Goal: Find specific page/section: Find specific page/section

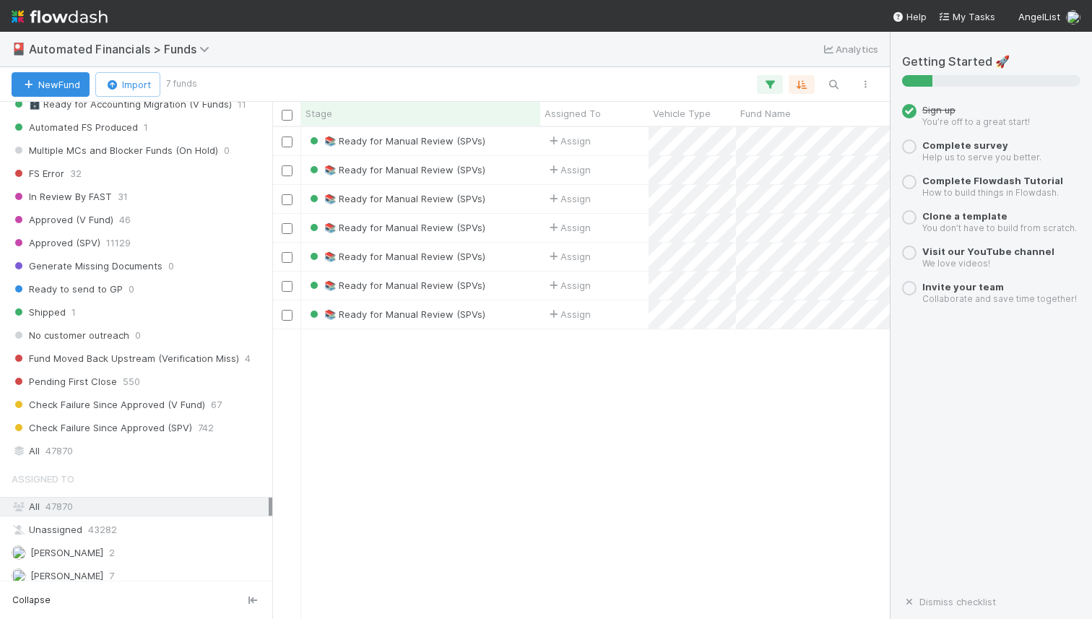
scroll to position [1699, 0]
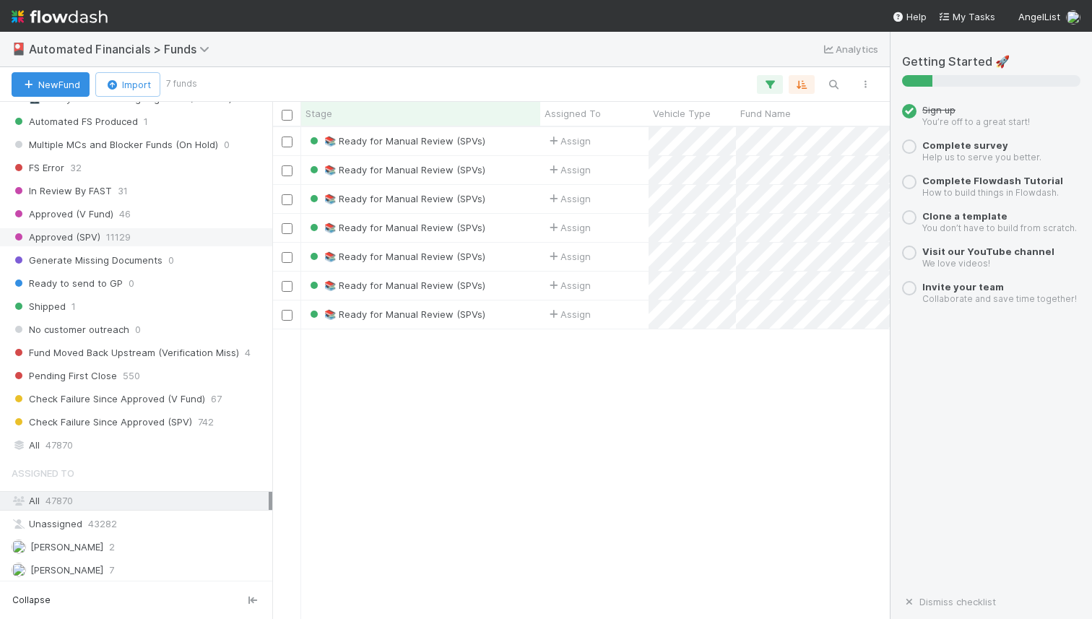
click at [95, 238] on span "Approved (SPV)" at bounding box center [56, 237] width 89 height 18
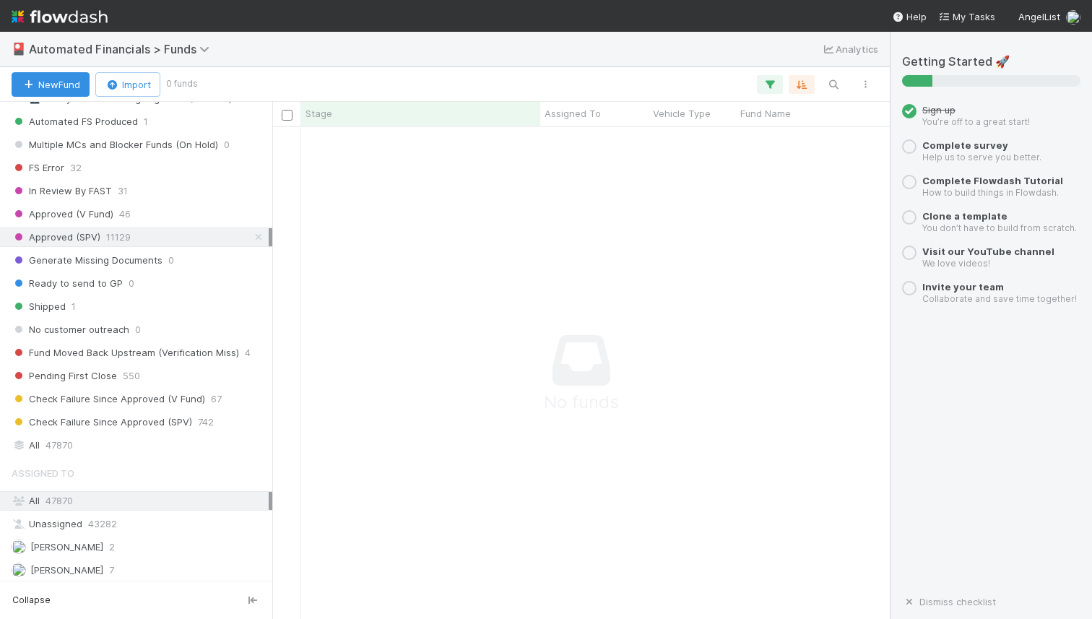
scroll to position [469, 607]
click at [95, 238] on span "Approved (SPV)" at bounding box center [56, 237] width 89 height 18
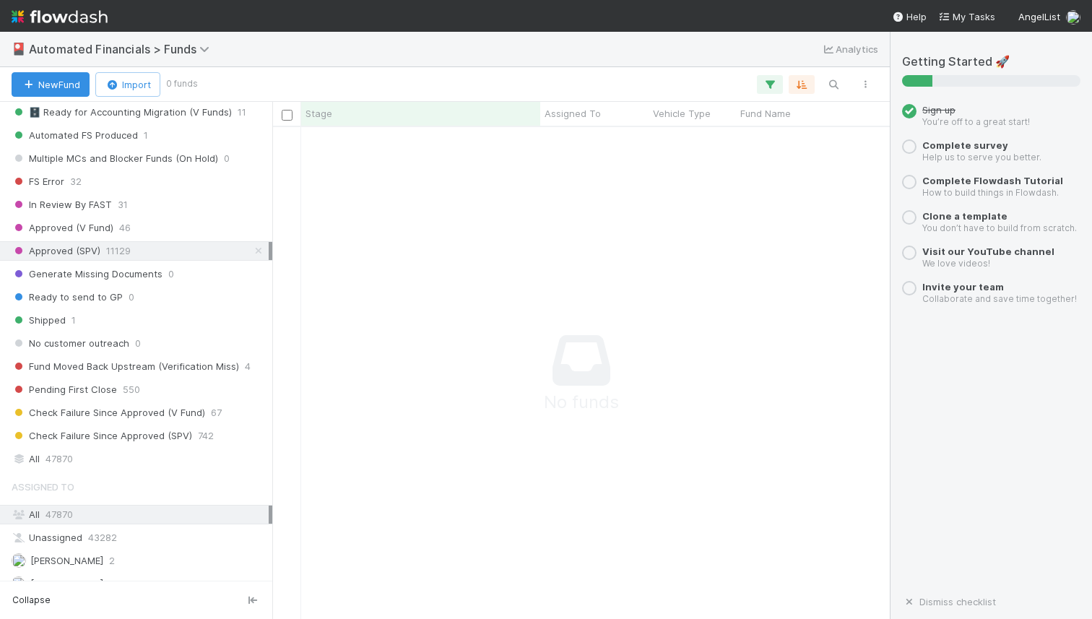
scroll to position [1676, 0]
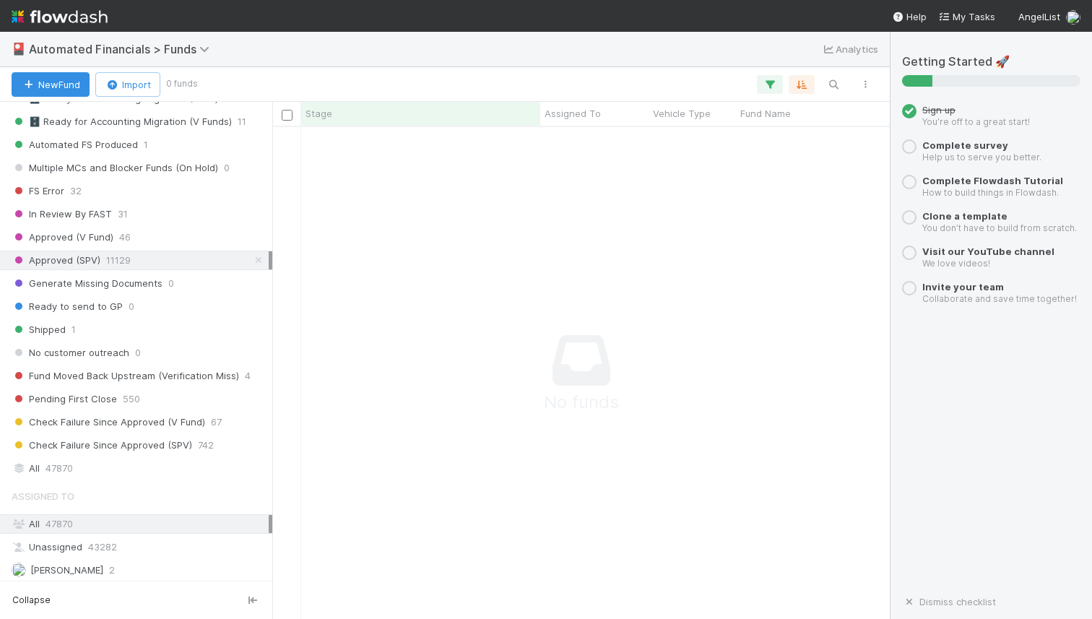
click at [116, 259] on span "11129" at bounding box center [118, 260] width 25 height 18
click at [82, 256] on span "Approved (SPV)" at bounding box center [56, 260] width 89 height 18
click at [141, 443] on span "Check Failure Since Approved (SPV)" at bounding box center [102, 445] width 181 height 18
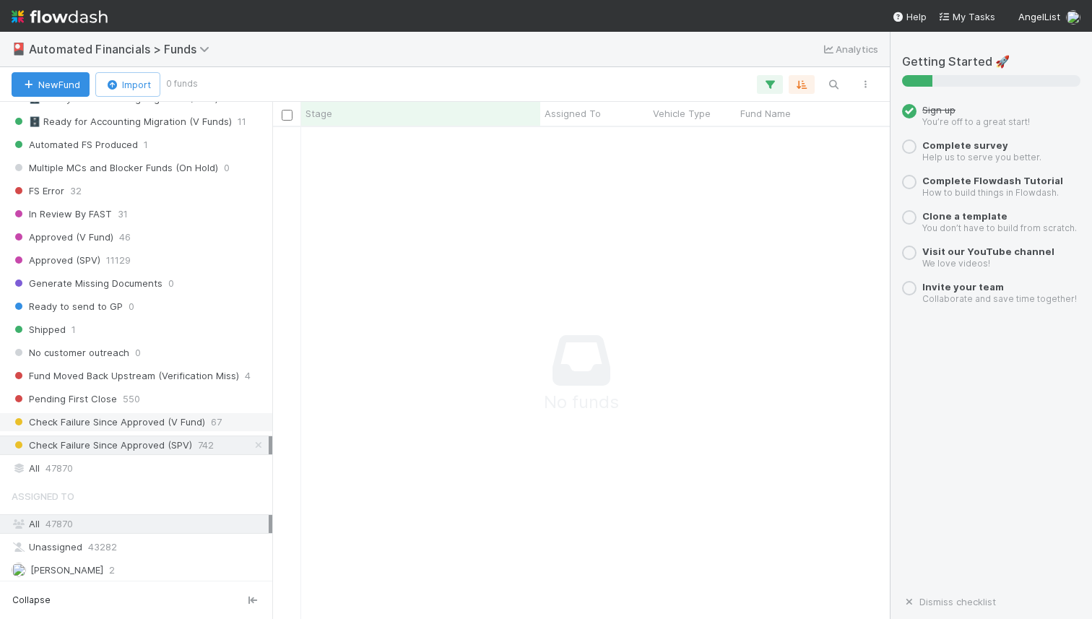
scroll to position [469, 607]
click at [147, 447] on span "Check Failure Since Approved (SPV)" at bounding box center [102, 445] width 181 height 18
click at [776, 84] on icon "button" at bounding box center [770, 84] width 14 height 13
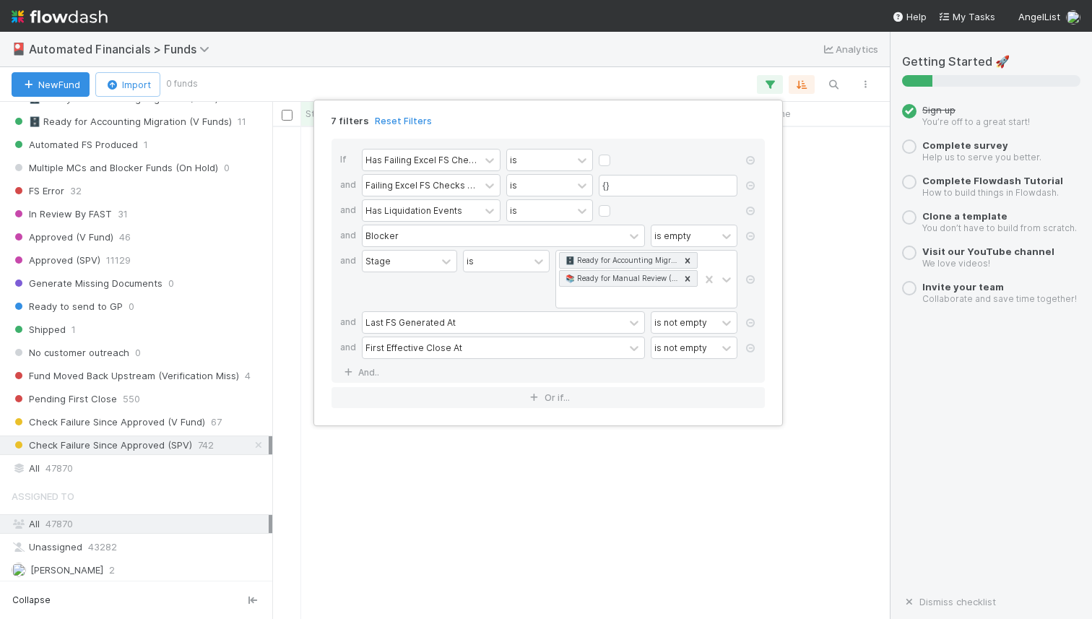
click at [140, 444] on div "7 filters Reset Filters If Has Failing Excel FS Checks is and Failing Excel FS …" at bounding box center [546, 309] width 1092 height 619
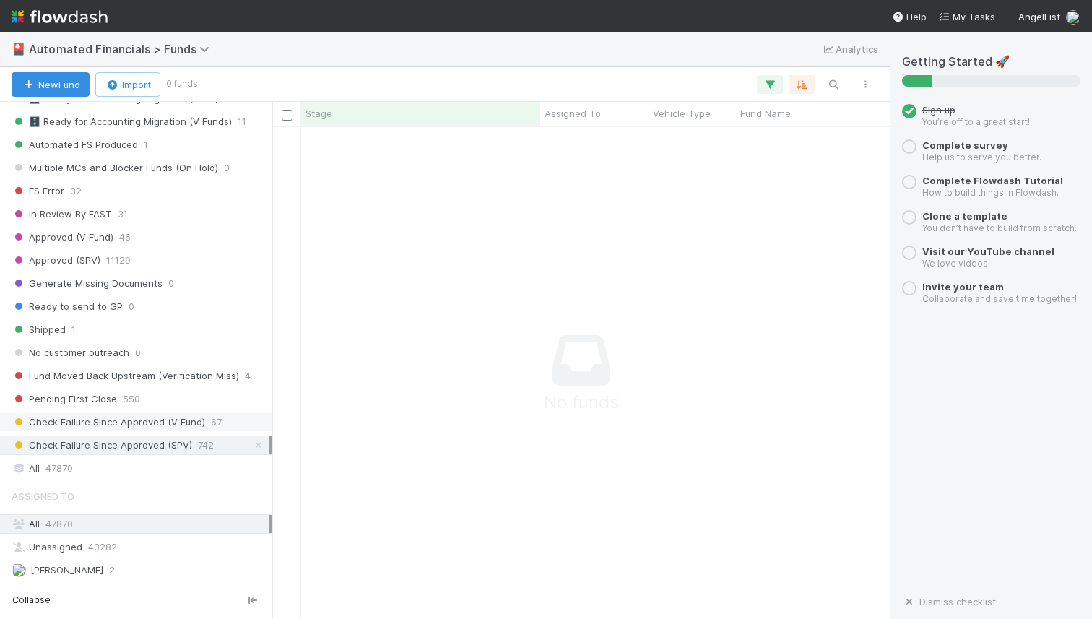
click at [142, 423] on span "Check Failure Since Approved (V Fund)" at bounding box center [109, 422] width 194 height 18
click at [142, 441] on span "Check Failure Since Approved (SPV)" at bounding box center [102, 445] width 181 height 18
click at [774, 87] on icon "button" at bounding box center [770, 84] width 14 height 13
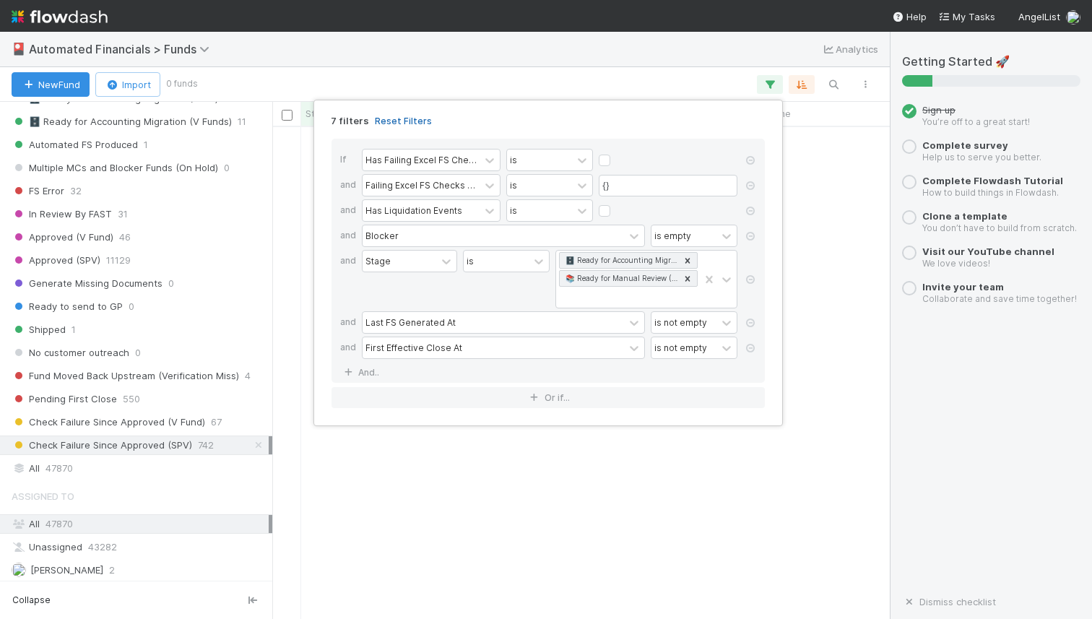
click at [407, 117] on link "Reset Filters" at bounding box center [403, 121] width 57 height 12
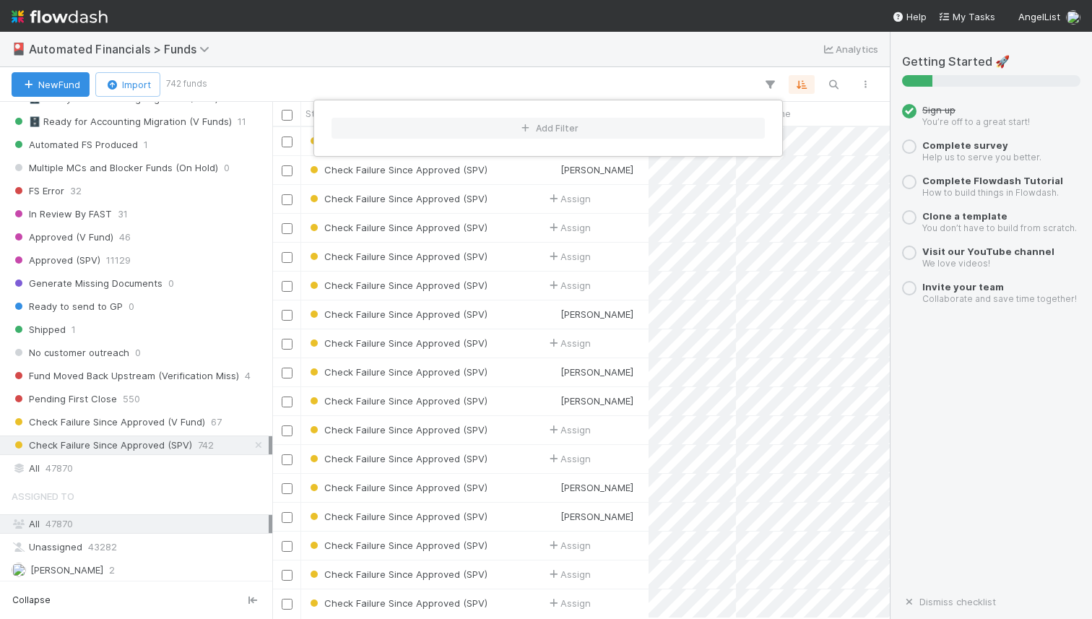
scroll to position [480, 607]
click at [122, 443] on div "Add Filter" at bounding box center [546, 309] width 1092 height 619
click at [654, 58] on div "🎴 Automated Financials > Funds Analytics" at bounding box center [445, 49] width 890 height 35
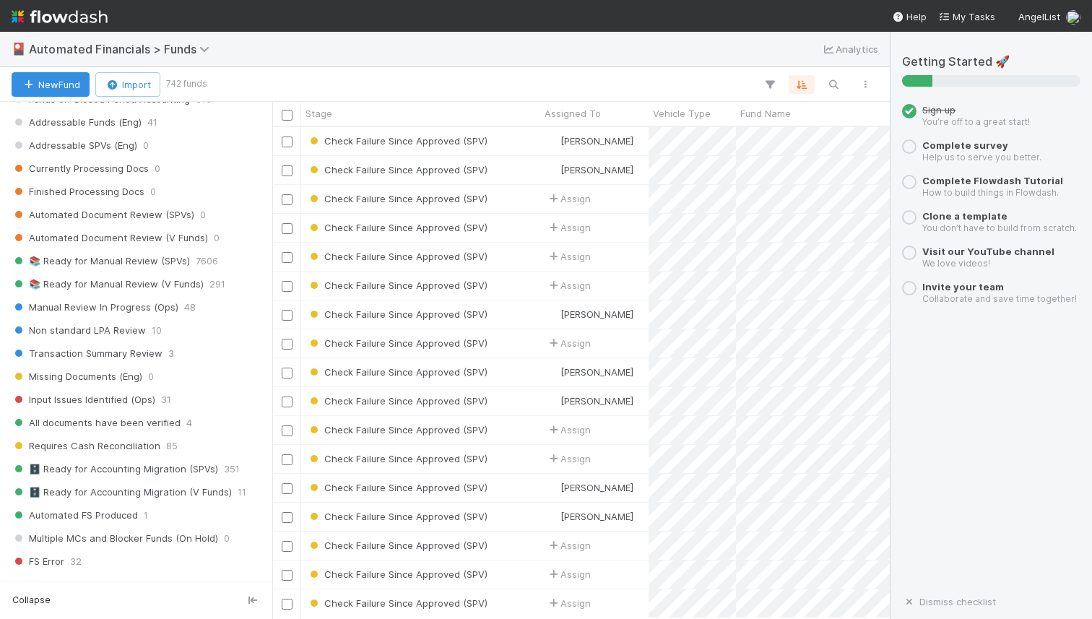
scroll to position [1324, 0]
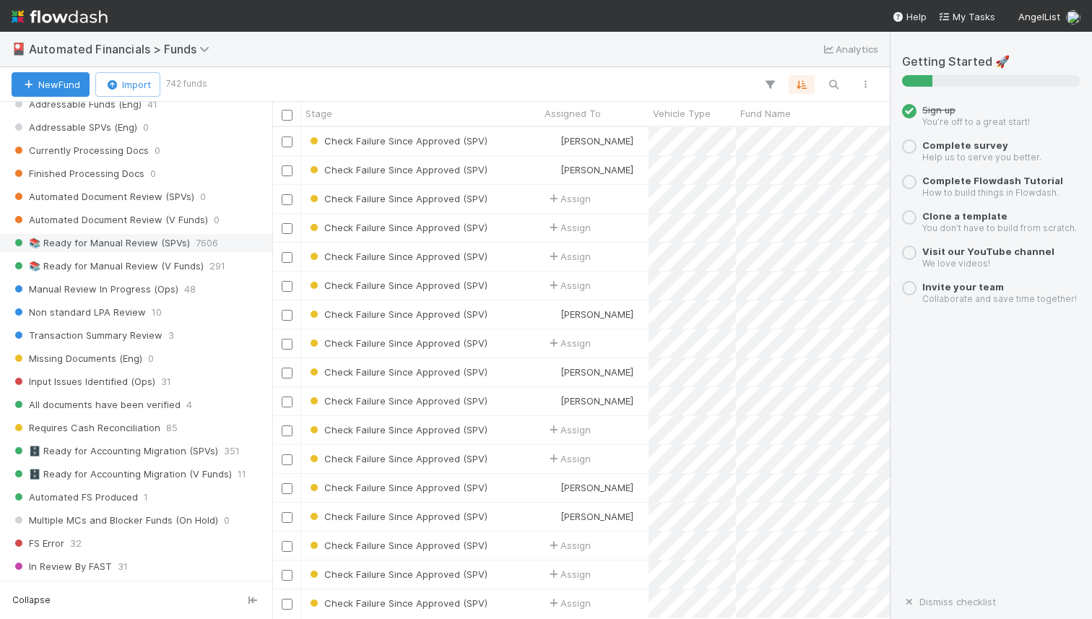
click at [142, 246] on span "📚 Ready for Manual Review (SPVs)" at bounding box center [101, 243] width 178 height 18
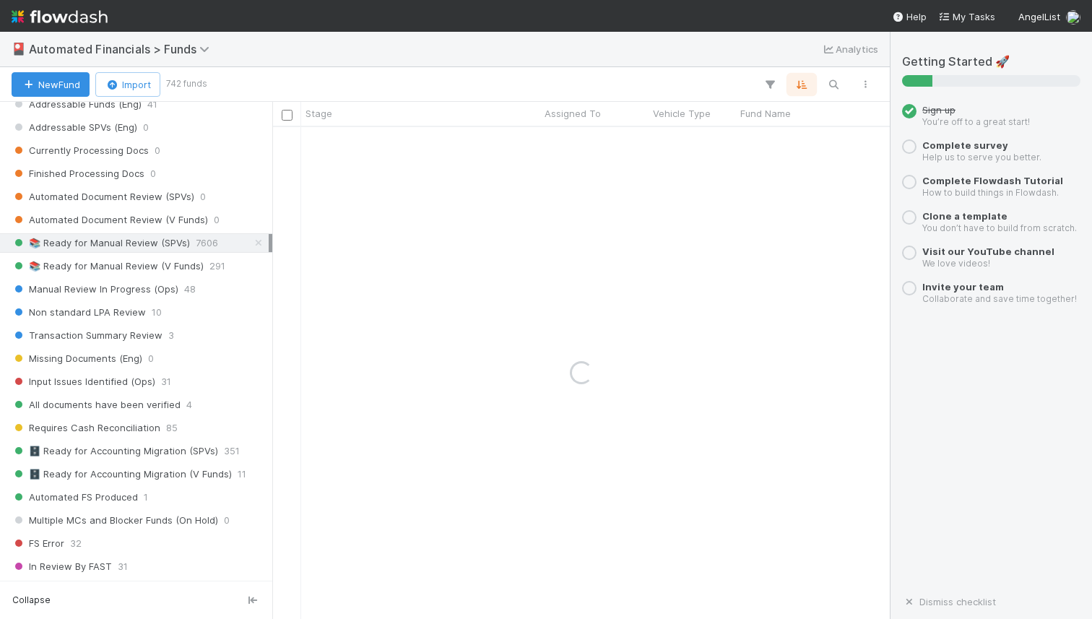
click at [799, 90] on icon "button" at bounding box center [801, 84] width 14 height 13
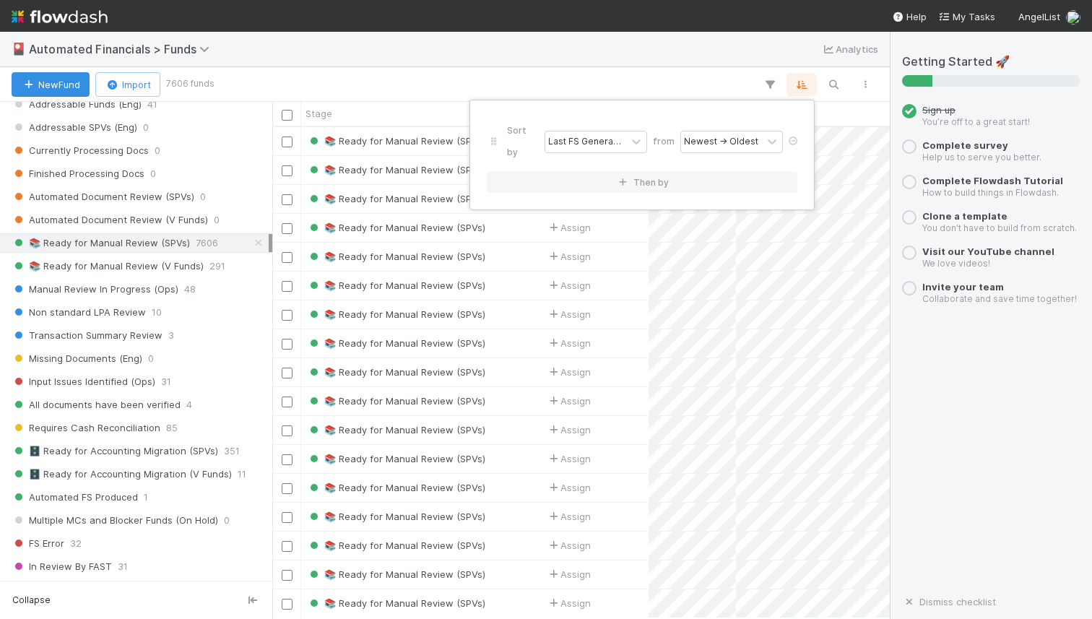
scroll to position [480, 607]
click at [834, 82] on div "Sort by Last FS Generated At from Newest → Oldest Then by" at bounding box center [546, 309] width 1092 height 619
click at [769, 79] on icon "button" at bounding box center [770, 84] width 14 height 13
click at [796, 87] on div "Add Filter" at bounding box center [546, 309] width 1092 height 619
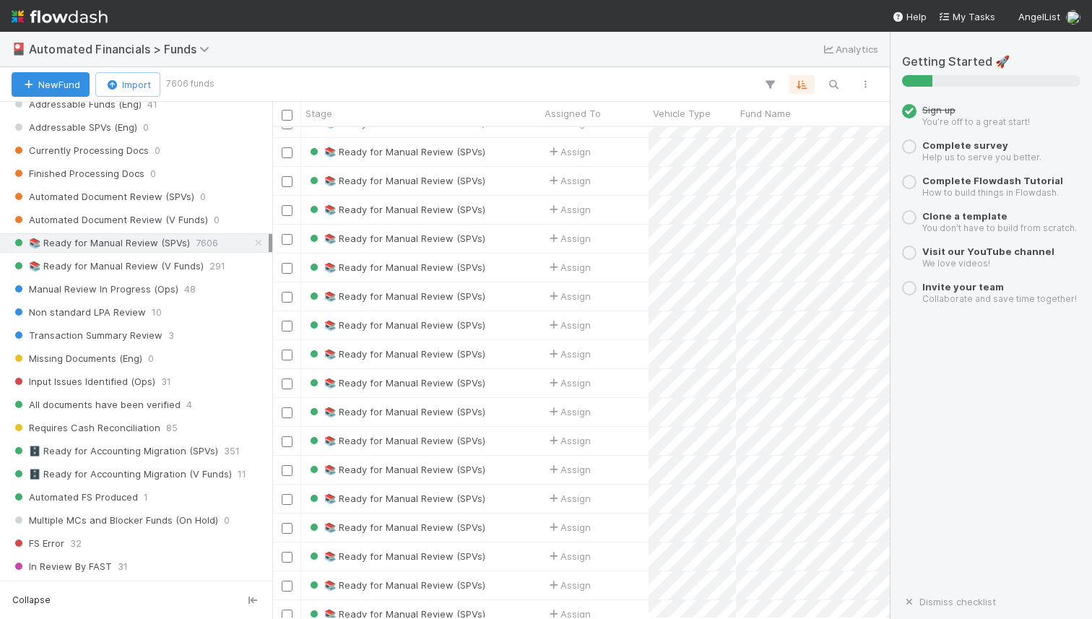
scroll to position [0, 0]
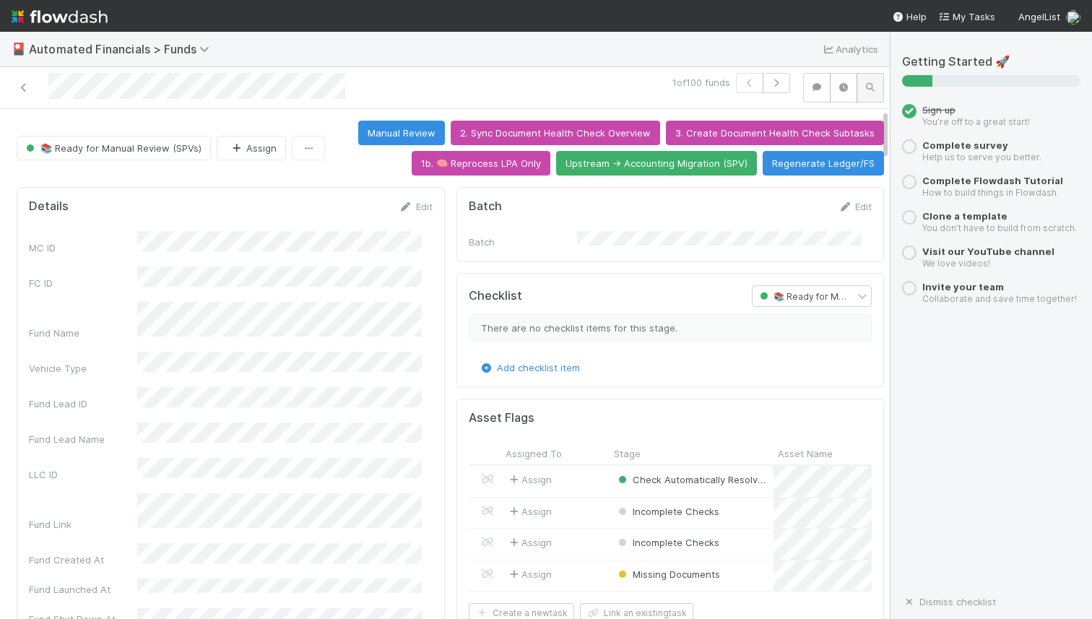
drag, startPoint x: 873, startPoint y: 144, endPoint x: 860, endPoint y: 86, distance: 59.2
click at [860, 86] on div "1 of 100 funds 📚 Ready for Manual Review (SPVs) Assign Manual Review 2. Sync Do…" at bounding box center [445, 343] width 890 height 552
drag, startPoint x: 874, startPoint y: 142, endPoint x: 857, endPoint y: 110, distance: 36.5
drag, startPoint x: 875, startPoint y: 143, endPoint x: 808, endPoint y: 52, distance: 113.1
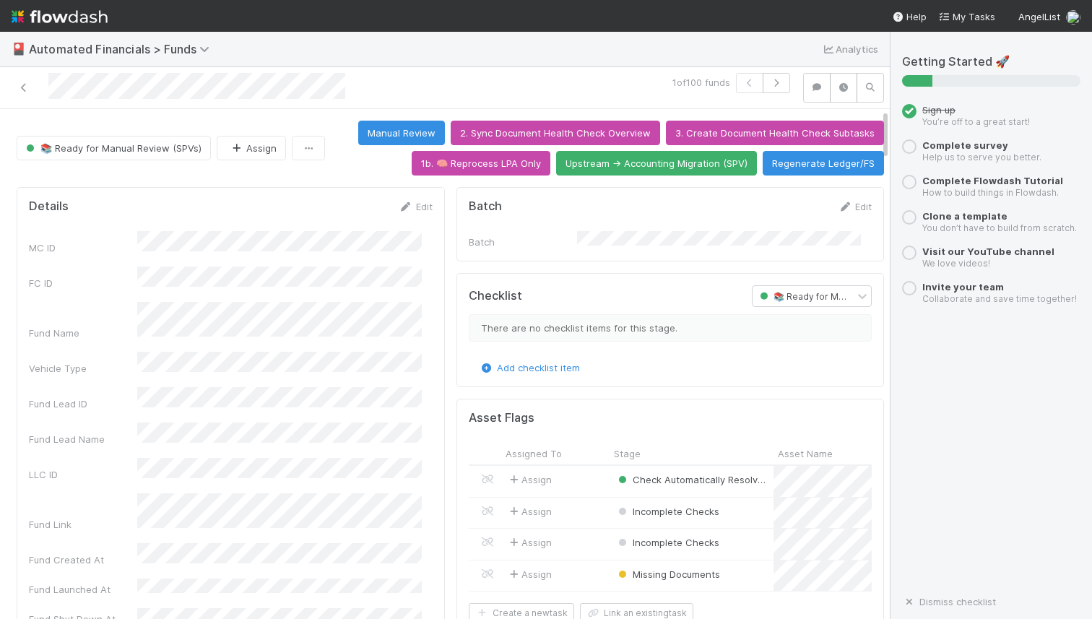
click at [808, 52] on div "🎴 Automated Financials > Funds Analytics 1 of 100 funds 📚 Ready for Manual Revi…" at bounding box center [445, 325] width 890 height 587
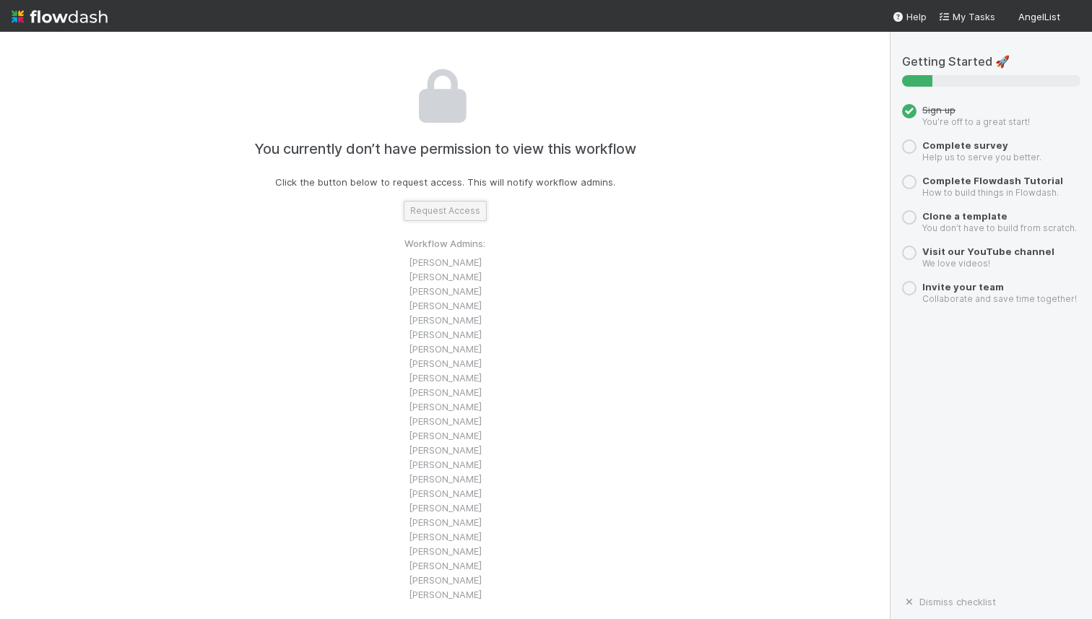
click at [432, 213] on button "Request Access" at bounding box center [445, 211] width 83 height 20
